Goal: Transaction & Acquisition: Subscribe to service/newsletter

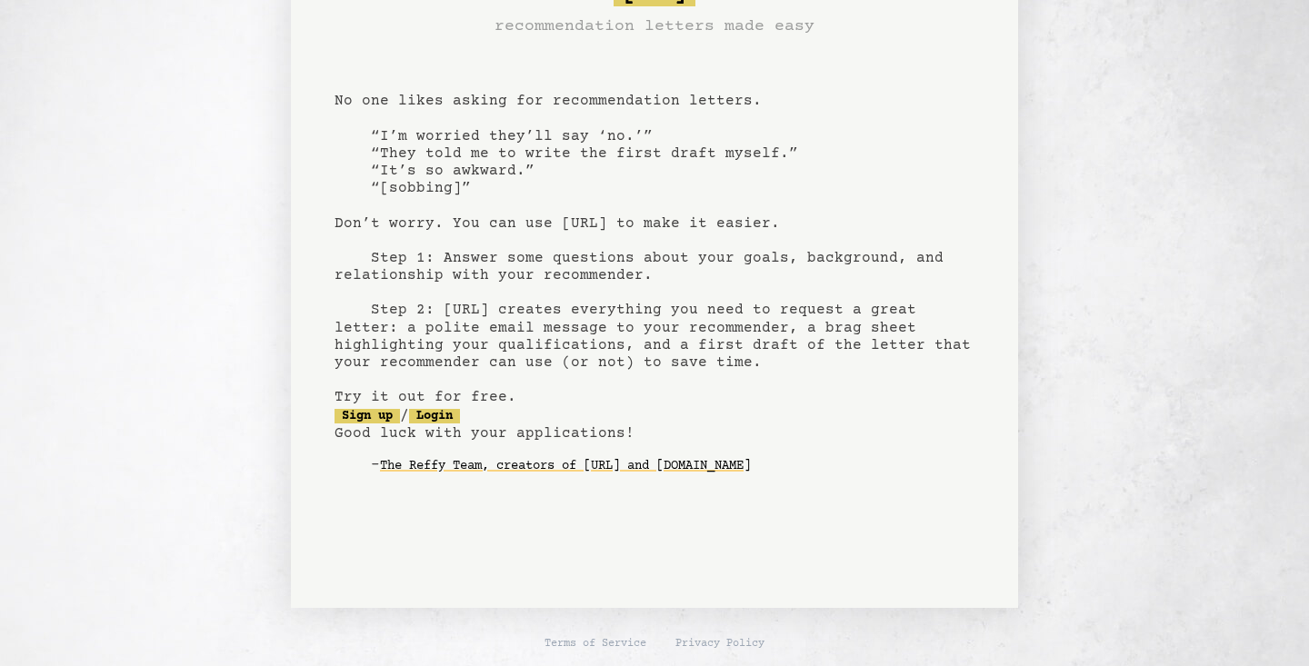
scroll to position [74, 0]
click at [382, 416] on link "Sign up" at bounding box center [367, 416] width 65 height 15
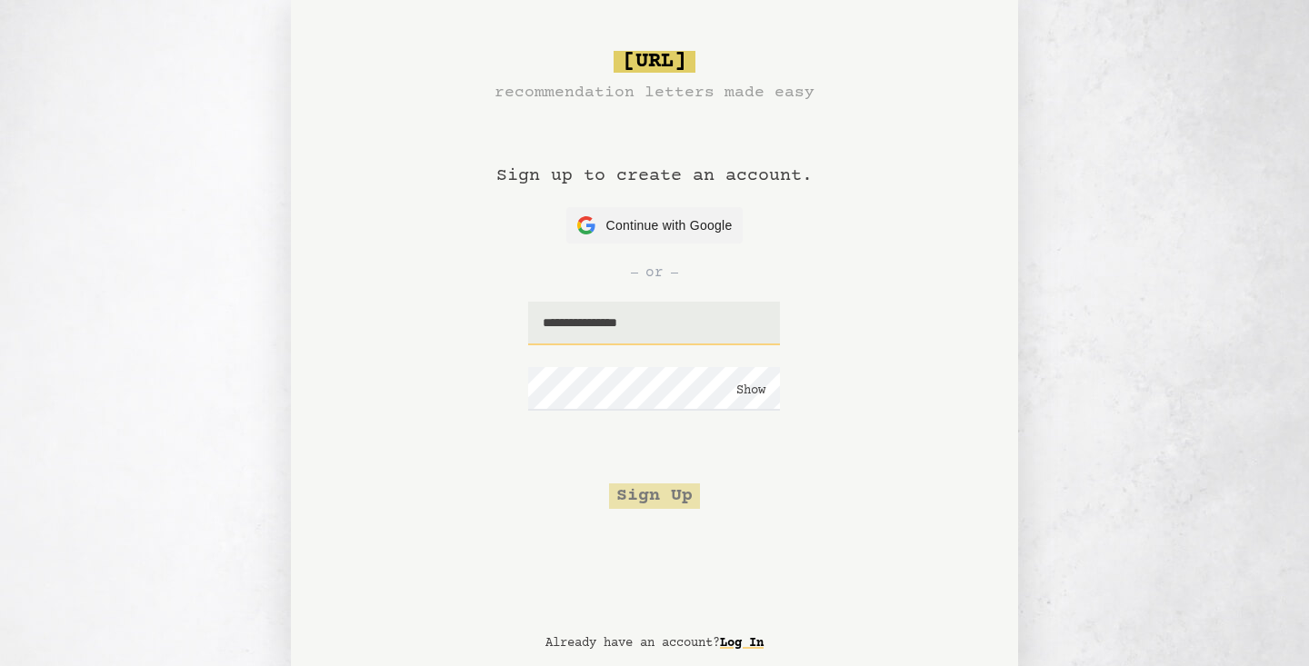
type input "**********"
click at [743, 386] on button "Show" at bounding box center [750, 391] width 29 height 18
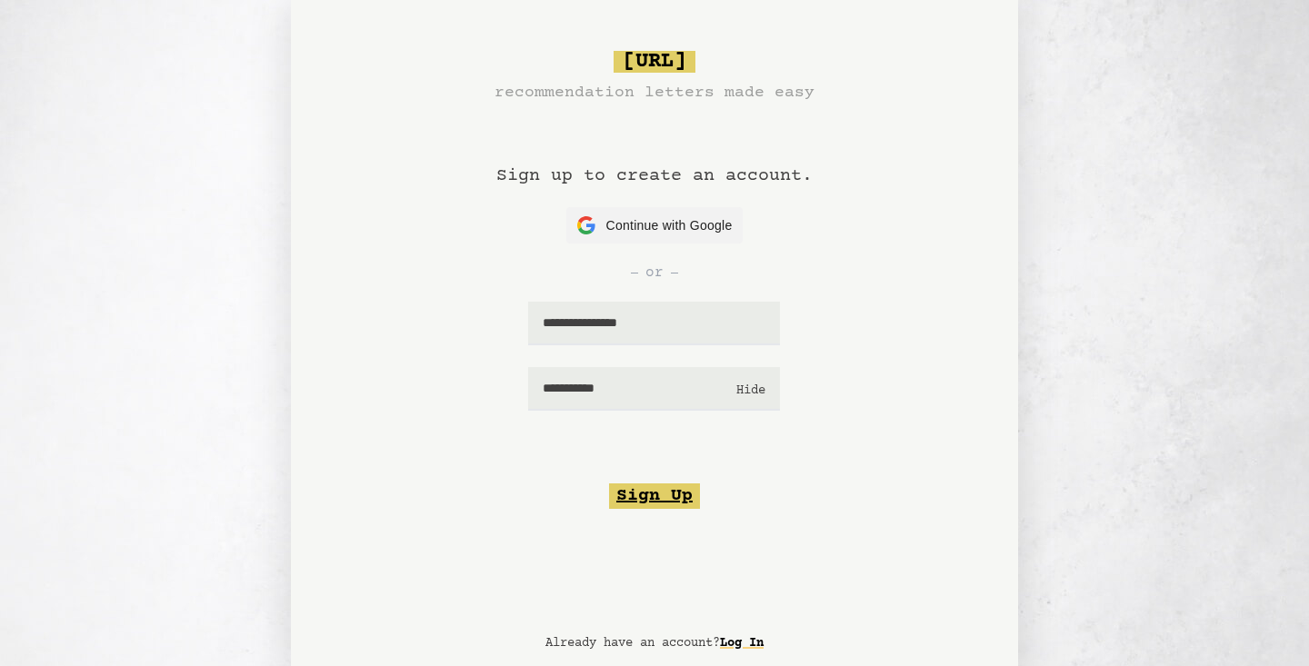
click at [659, 499] on button "Sign Up" at bounding box center [654, 496] width 91 height 25
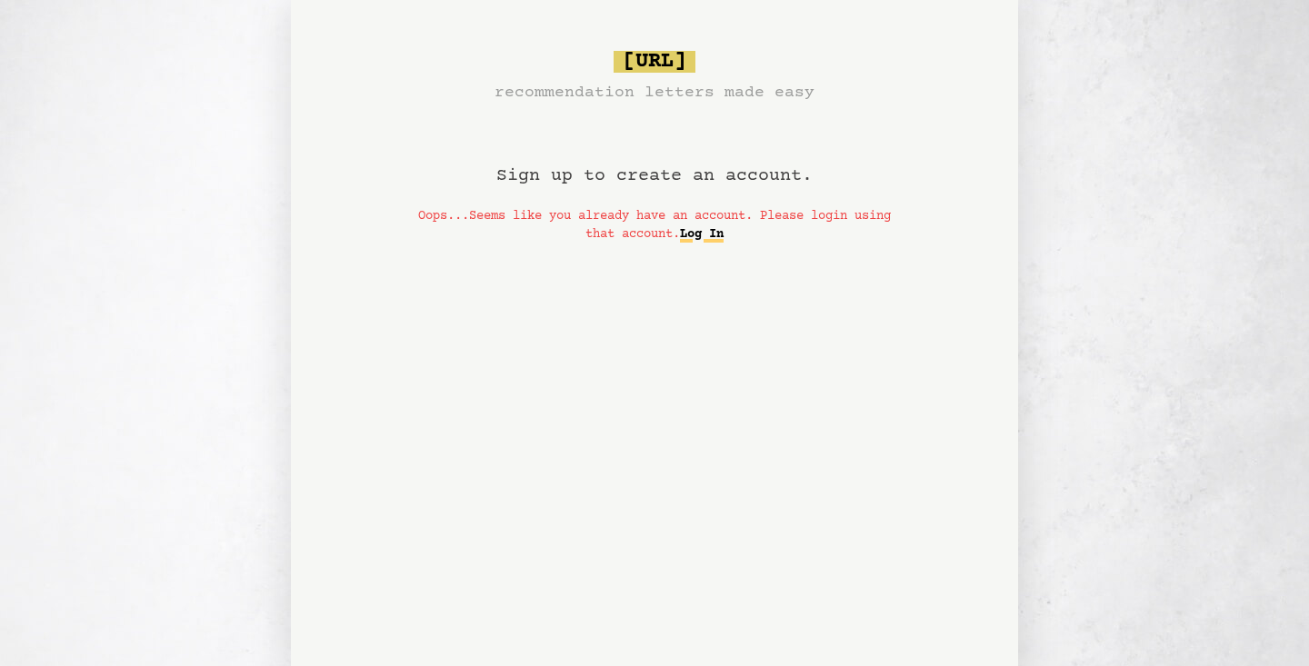
click at [724, 236] on link "Log In" at bounding box center [702, 234] width 44 height 29
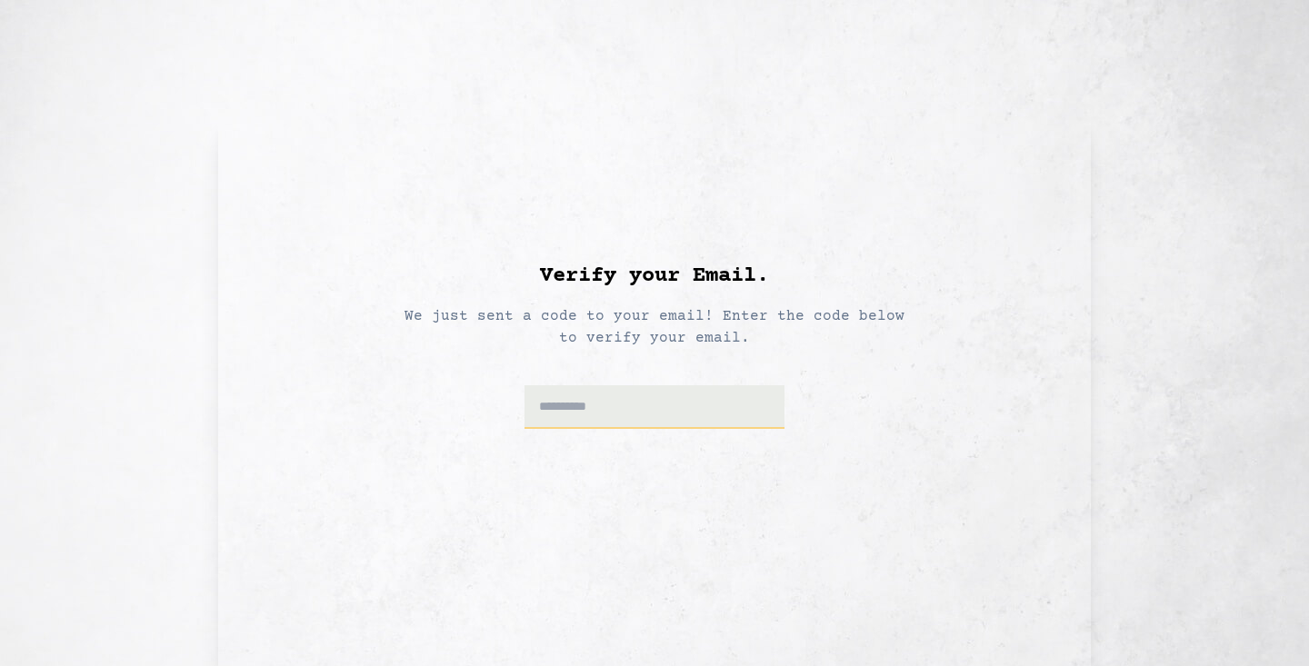
click at [698, 426] on input at bounding box center [654, 407] width 261 height 44
click at [699, 426] on input at bounding box center [654, 407] width 261 height 44
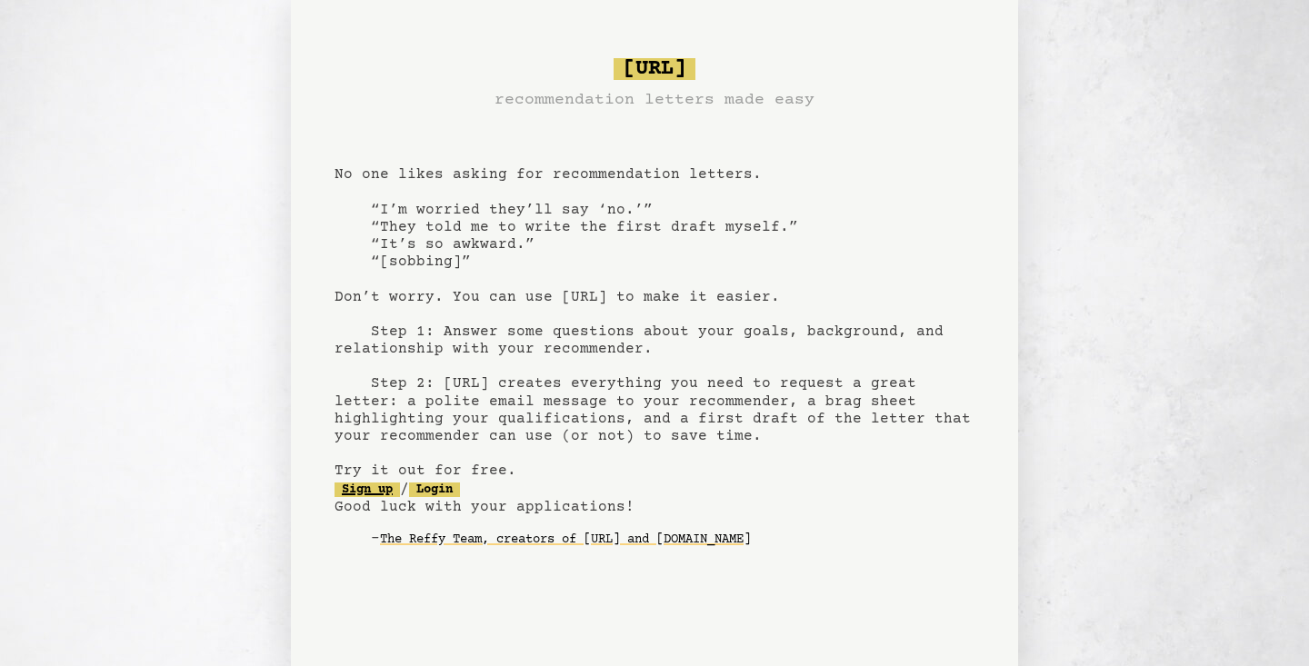
click at [376, 484] on link "Sign up" at bounding box center [367, 490] width 65 height 15
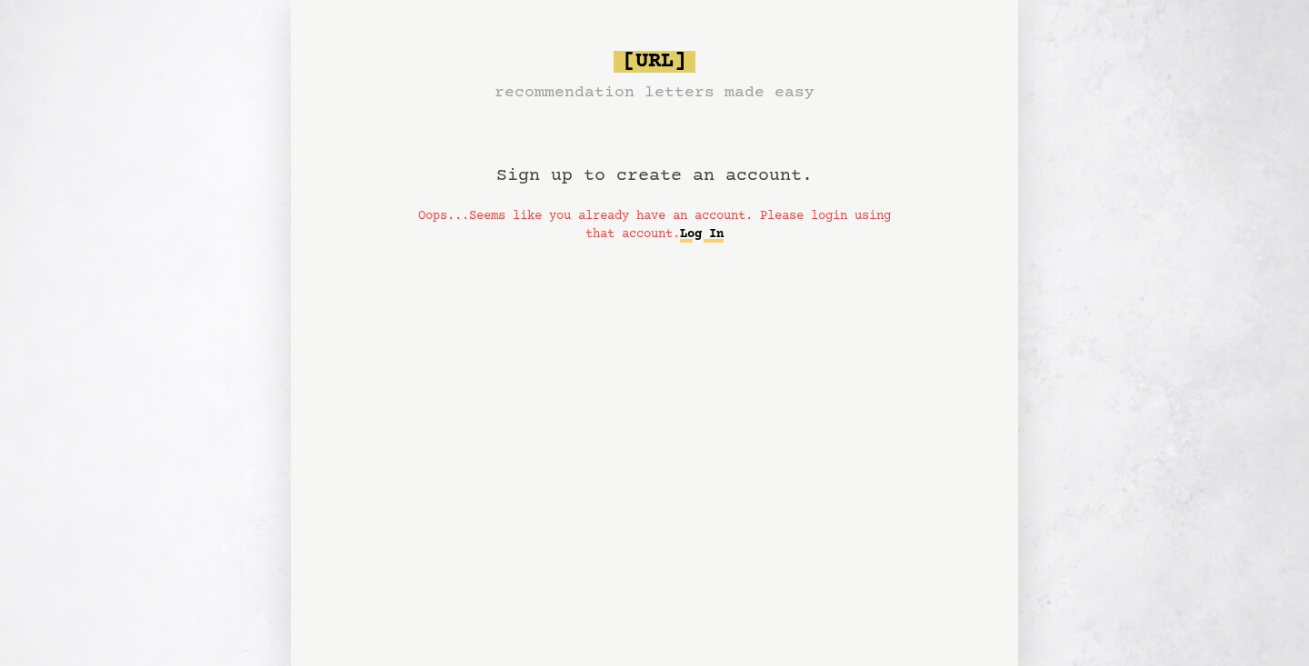
click at [724, 242] on link "Log In" at bounding box center [702, 234] width 44 height 29
click at [724, 231] on link "Log In" at bounding box center [702, 234] width 44 height 29
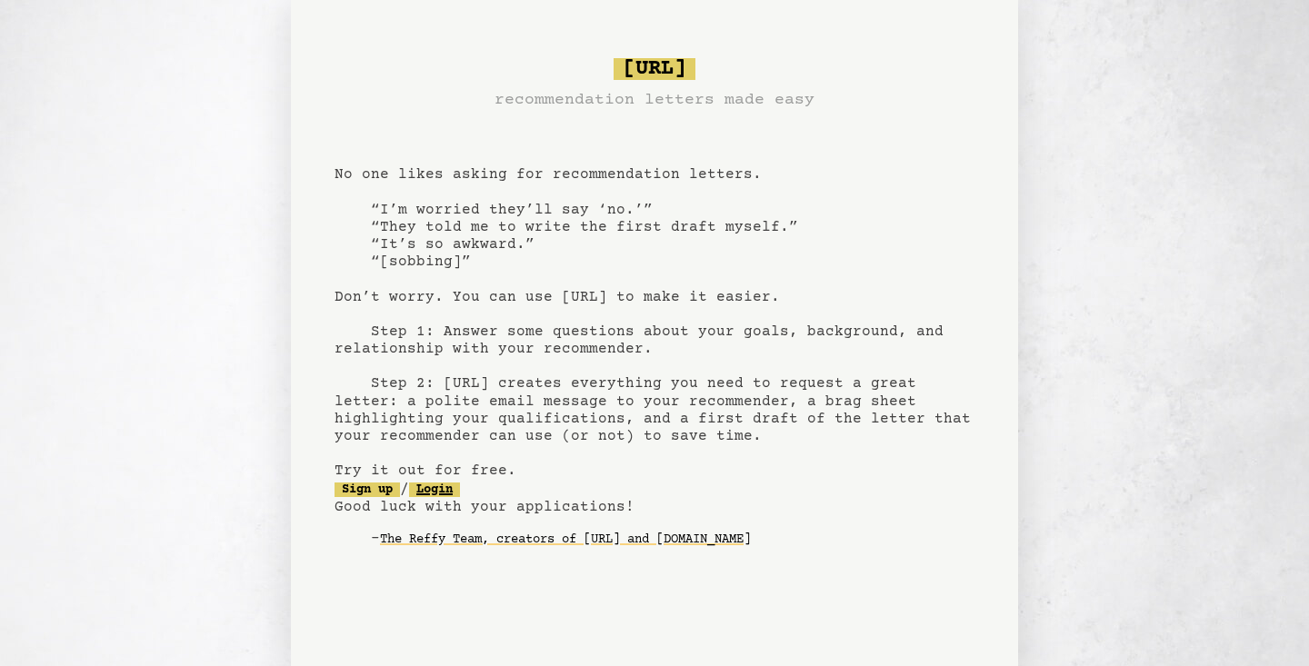
click at [453, 486] on link "Login" at bounding box center [434, 490] width 51 height 15
click at [375, 489] on link "Sign up" at bounding box center [367, 490] width 65 height 15
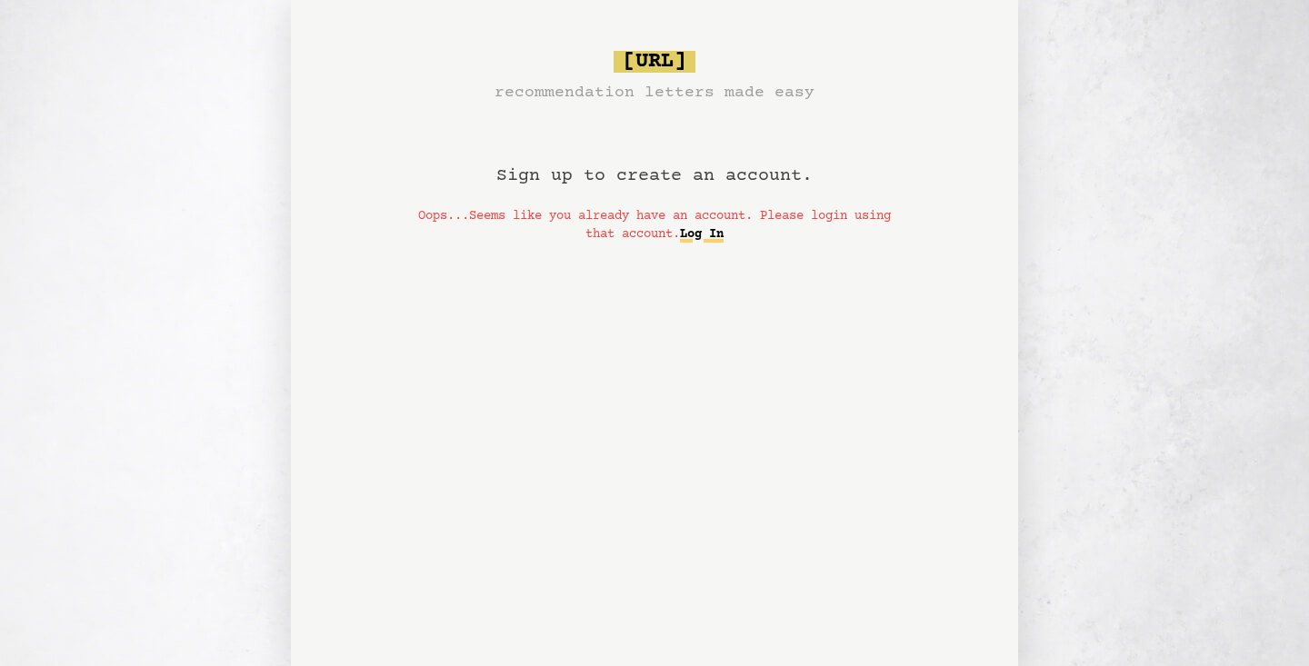
click at [724, 235] on link "Log In" at bounding box center [702, 234] width 44 height 29
click at [724, 237] on link "Log In" at bounding box center [702, 234] width 44 height 29
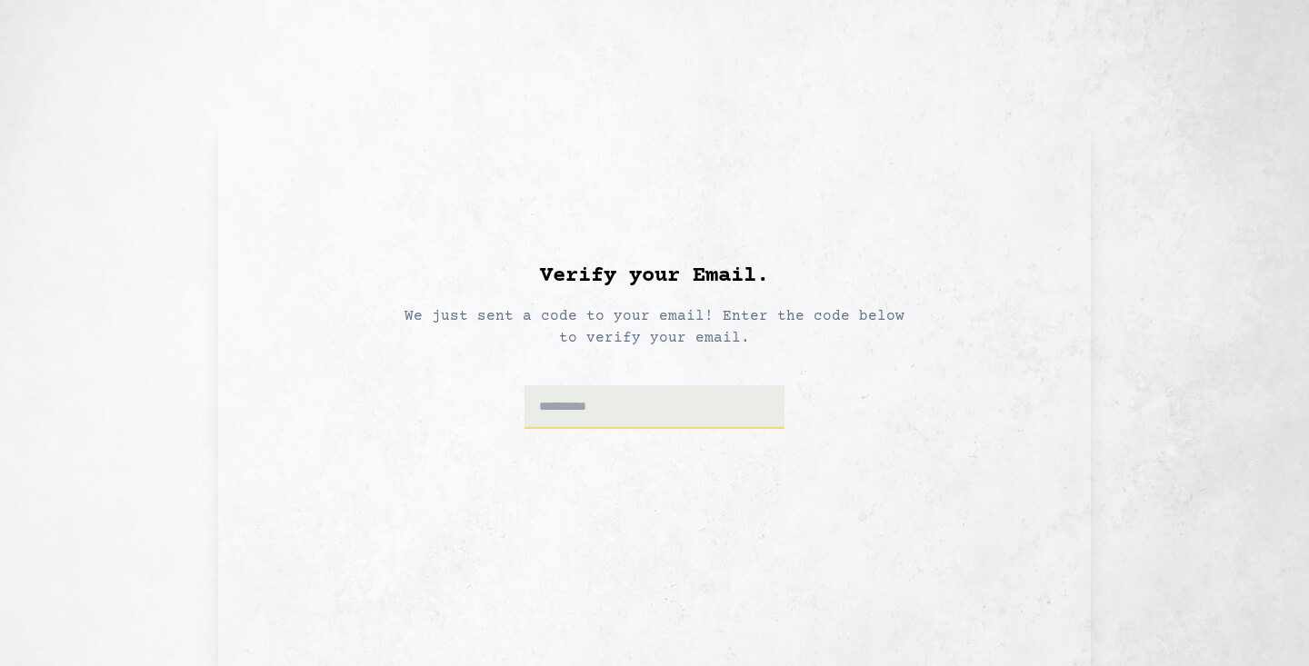
click at [610, 414] on input at bounding box center [654, 407] width 261 height 44
